Goal: Task Accomplishment & Management: Use online tool/utility

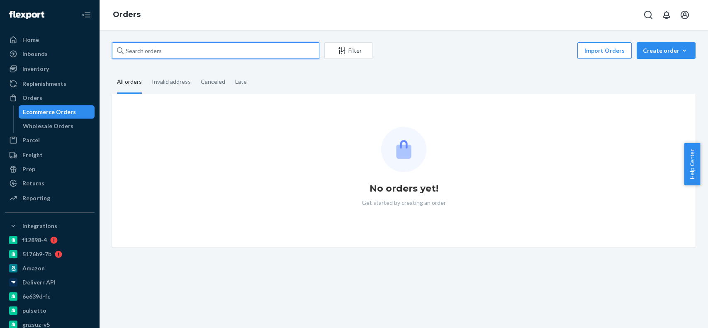
click at [277, 56] on input "text" at bounding box center [215, 50] width 207 height 17
click at [278, 54] on input "text" at bounding box center [215, 50] width 207 height 17
paste input "2473943"
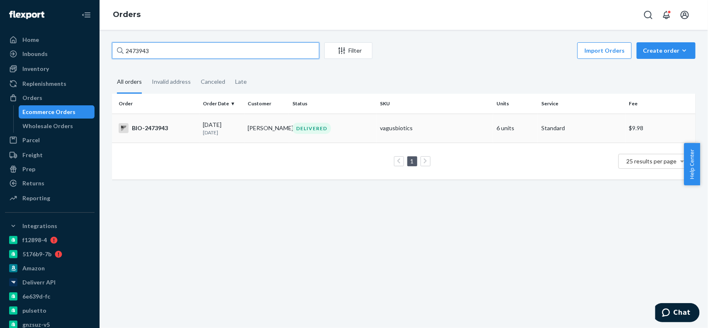
type input "2473943"
click at [158, 125] on div "BIO-2473943" at bounding box center [158, 128] width 78 height 10
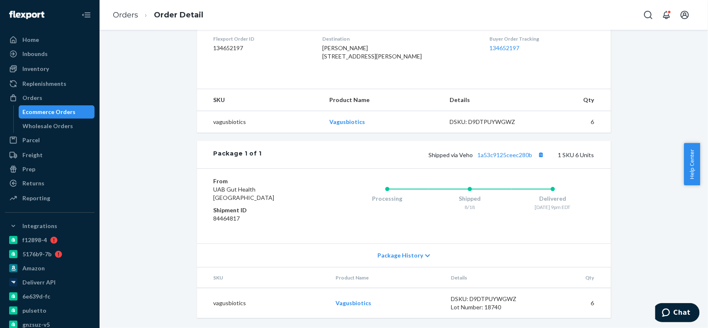
scroll to position [24, 0]
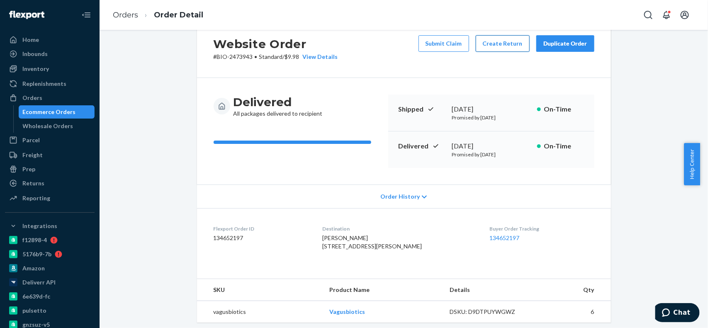
click at [492, 46] on button "Create Return" at bounding box center [503, 43] width 54 height 17
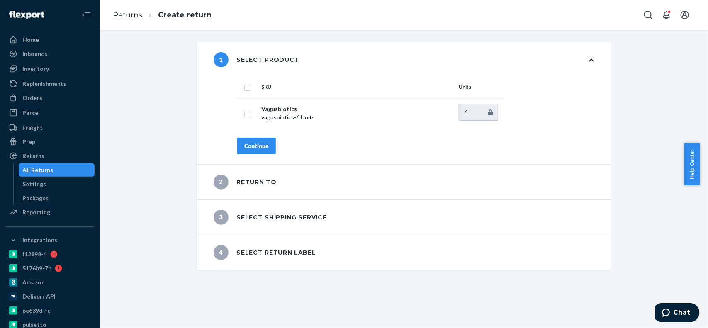
drag, startPoint x: 245, startPoint y: 86, endPoint x: 256, endPoint y: 139, distance: 54.7
click at [245, 85] on input "checkbox" at bounding box center [247, 87] width 7 height 9
checkbox input "true"
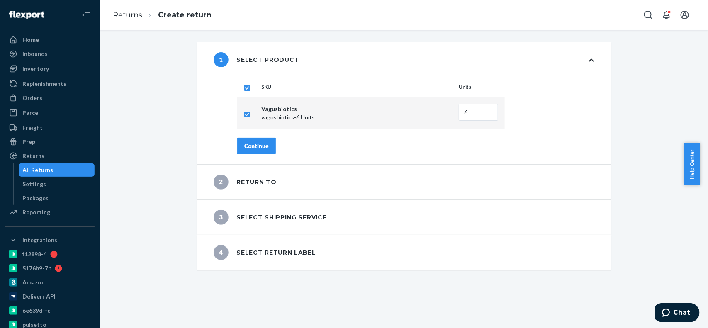
click at [256, 142] on div "Continue" at bounding box center [256, 146] width 24 height 8
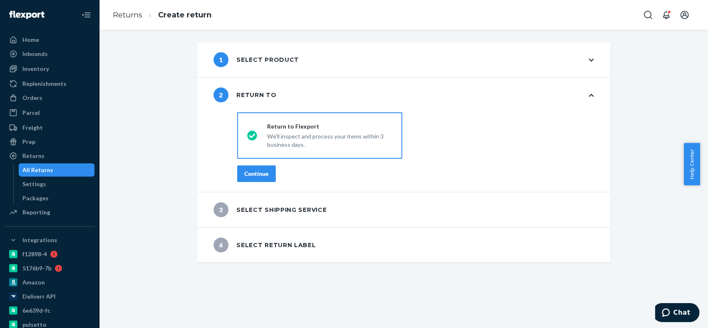
drag, startPoint x: 268, startPoint y: 175, endPoint x: 309, endPoint y: 204, distance: 50.9
click at [268, 174] on button "Continue" at bounding box center [256, 173] width 39 height 17
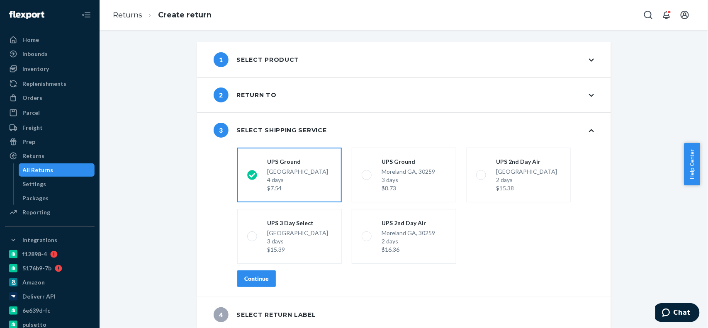
click at [260, 279] on div "Continue" at bounding box center [256, 279] width 24 height 8
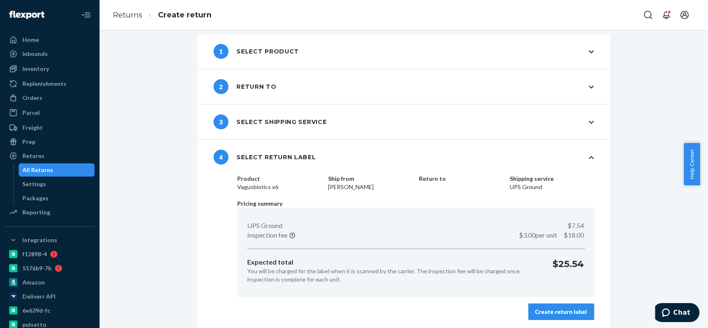
scroll to position [10, 0]
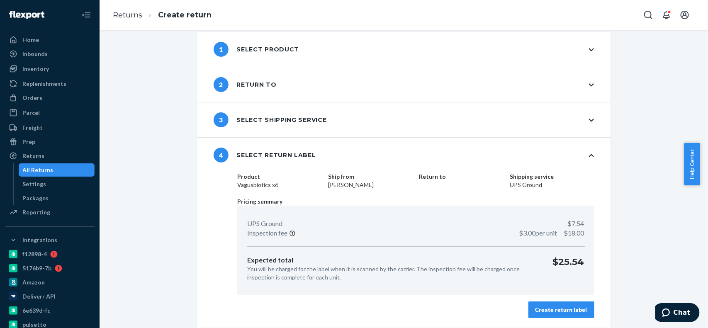
drag, startPoint x: 579, startPoint y: 308, endPoint x: 560, endPoint y: 310, distance: 19.6
click at [579, 308] on div "Create return label" at bounding box center [561, 310] width 52 height 8
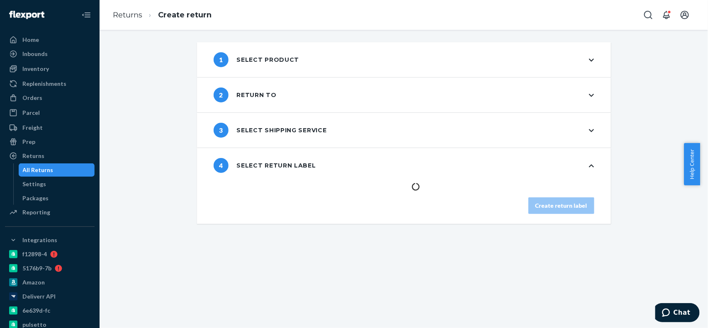
scroll to position [0, 0]
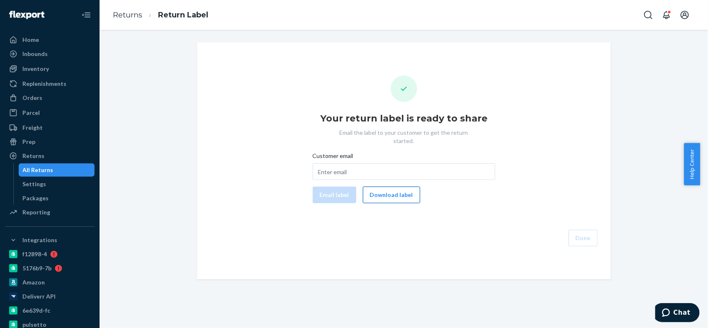
click at [382, 188] on button "Download label" at bounding box center [391, 195] width 57 height 17
